Goal: Task Accomplishment & Management: Use online tool/utility

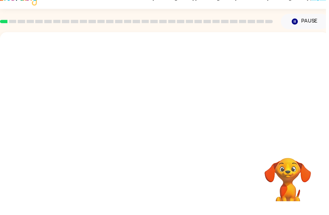
click at [283, 118] on div at bounding box center [166, 100] width 332 height 113
click at [328, 142] on div at bounding box center [166, 100] width 332 height 113
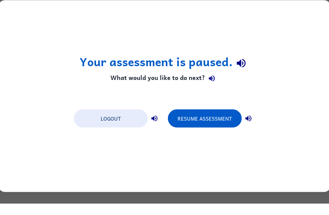
click at [226, 125] on button "Resume Assessment" at bounding box center [205, 130] width 74 height 18
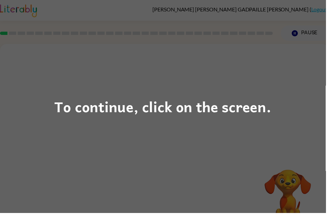
click at [230, 128] on div "To continue, click on the screen." at bounding box center [164, 107] width 329 height 215
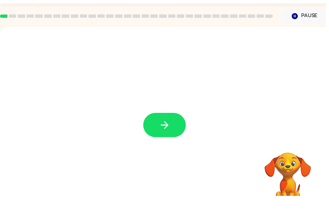
scroll to position [21, 0]
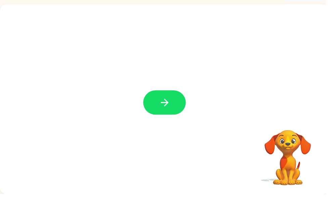
click at [160, 116] on icon "button" at bounding box center [166, 122] width 12 height 12
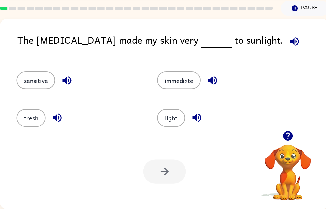
click at [171, 118] on button "light" at bounding box center [173, 123] width 28 height 18
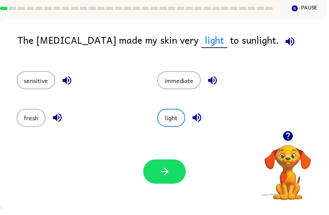
click at [175, 170] on button "button" at bounding box center [166, 177] width 43 height 24
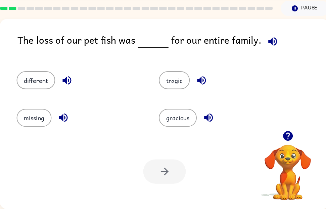
click at [178, 70] on div "tragic" at bounding box center [220, 82] width 144 height 38
click at [184, 76] on button "tragic" at bounding box center [175, 85] width 31 height 18
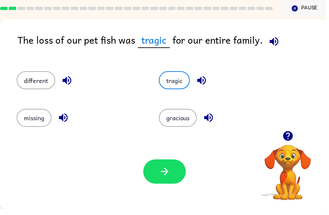
click at [173, 174] on button "button" at bounding box center [166, 177] width 43 height 24
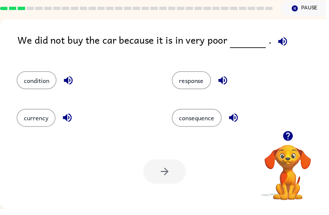
click at [36, 122] on button "currency" at bounding box center [36, 123] width 39 height 18
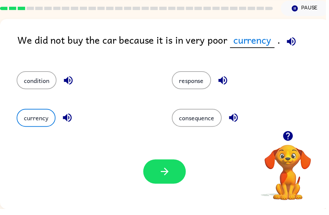
click at [27, 78] on button "condition" at bounding box center [37, 85] width 40 height 18
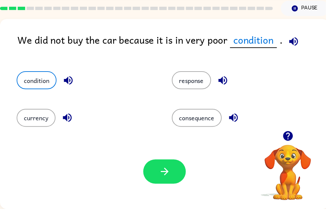
click at [186, 173] on button "button" at bounding box center [166, 177] width 43 height 24
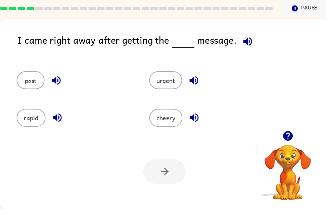
click at [157, 76] on button "urgent" at bounding box center [167, 85] width 33 height 18
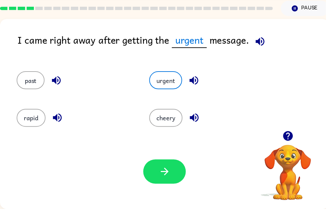
click at [163, 180] on button "button" at bounding box center [166, 177] width 43 height 24
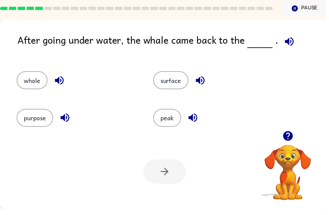
click at [169, 84] on button "surface" at bounding box center [173, 85] width 36 height 18
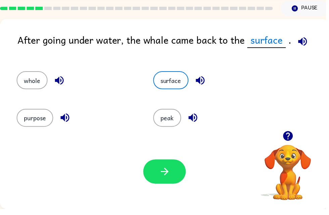
click at [173, 173] on button "button" at bounding box center [166, 177] width 43 height 24
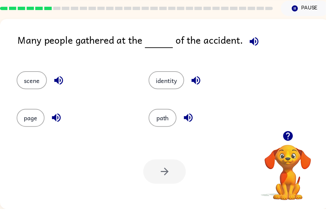
click at [173, 90] on button "identity" at bounding box center [168, 85] width 36 height 18
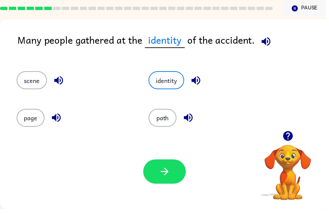
click at [28, 81] on button "scene" at bounding box center [32, 85] width 31 height 18
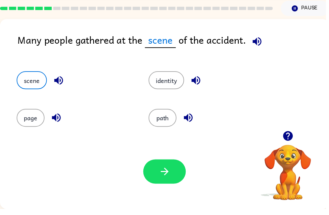
click at [173, 174] on button "button" at bounding box center [166, 177] width 43 height 24
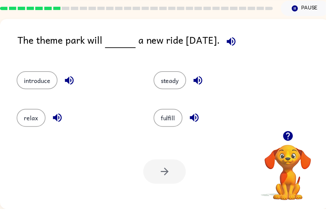
click at [26, 76] on button "introduce" at bounding box center [37, 85] width 41 height 18
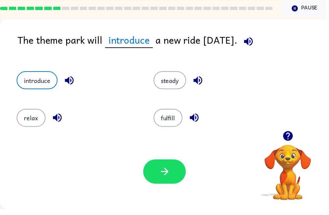
click at [187, 172] on button "button" at bounding box center [166, 177] width 43 height 24
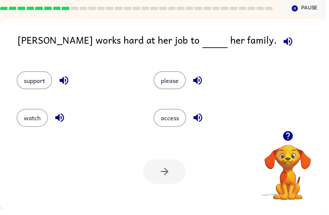
click at [30, 87] on button "support" at bounding box center [35, 85] width 36 height 18
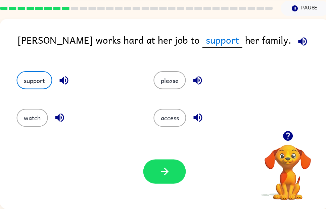
click at [174, 175] on button "button" at bounding box center [166, 177] width 43 height 24
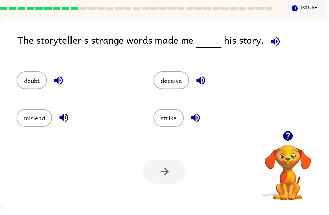
click at [152, 124] on div "strike" at bounding box center [211, 120] width 138 height 38
click at [183, 82] on button "deceive" at bounding box center [173, 85] width 36 height 18
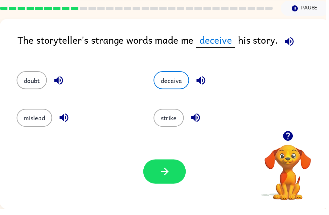
click at [31, 121] on button "mislead" at bounding box center [35, 123] width 36 height 18
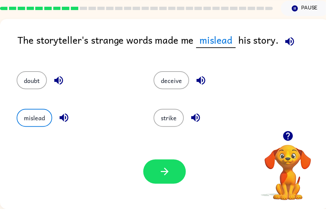
click at [172, 176] on icon "button" at bounding box center [166, 177] width 12 height 12
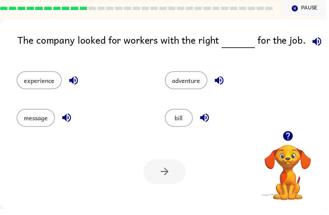
click at [36, 81] on button "experience" at bounding box center [40, 85] width 46 height 18
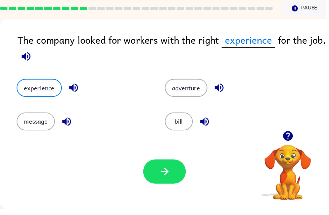
click at [164, 174] on icon "button" at bounding box center [166, 177] width 12 height 12
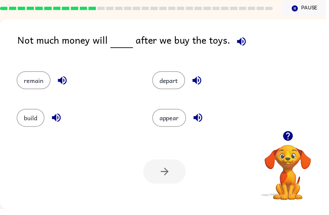
click at [33, 121] on button "build" at bounding box center [31, 123] width 28 height 18
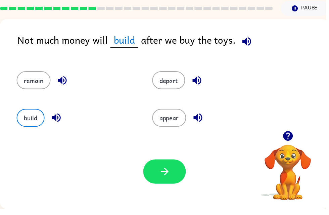
click at [168, 157] on div "Your browser must support playing .mp4 files to use Literably. Please try using…" at bounding box center [166, 176] width 332 height 75
click at [169, 174] on icon "button" at bounding box center [166, 177] width 8 height 8
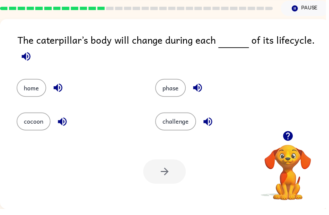
click at [36, 123] on button "cocoon" at bounding box center [34, 126] width 34 height 18
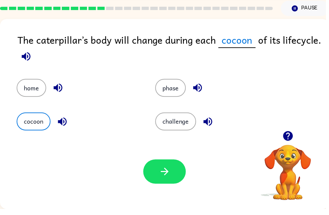
click at [187, 86] on button "phase" at bounding box center [172, 92] width 31 height 18
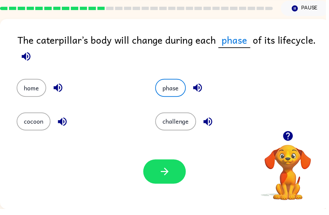
click at [177, 98] on button "phase" at bounding box center [172, 92] width 31 height 18
click at [190, 181] on div "Your browser must support playing .mp4 files to use Literably. Please try using…" at bounding box center [166, 176] width 332 height 75
click at [173, 175] on button "button" at bounding box center [166, 177] width 43 height 24
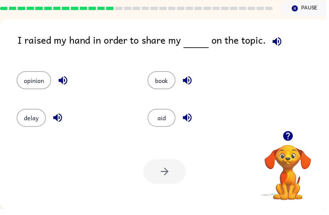
click at [158, 89] on button "book" at bounding box center [163, 85] width 28 height 18
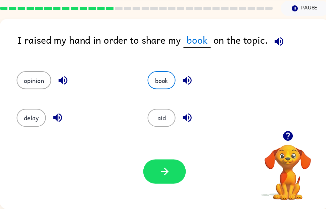
click at [28, 84] on button "opinion" at bounding box center [34, 85] width 35 height 18
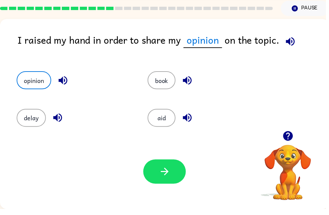
click at [176, 174] on button "button" at bounding box center [166, 177] width 43 height 24
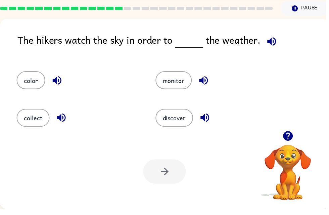
click at [177, 178] on div at bounding box center [166, 177] width 43 height 24
click at [180, 76] on button "monitor" at bounding box center [175, 85] width 37 height 18
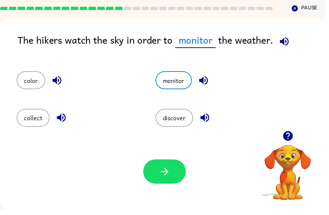
click at [179, 77] on button "monitor" at bounding box center [175, 85] width 37 height 18
click at [172, 177] on icon "button" at bounding box center [166, 177] width 12 height 12
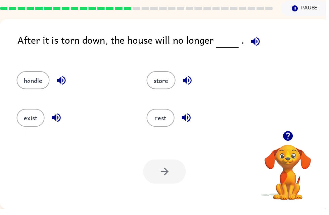
click at [32, 122] on button "exist" at bounding box center [31, 123] width 28 height 18
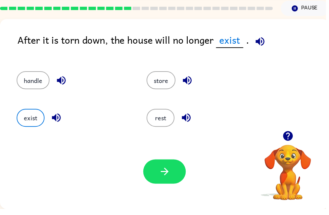
click at [174, 170] on button "button" at bounding box center [166, 177] width 43 height 24
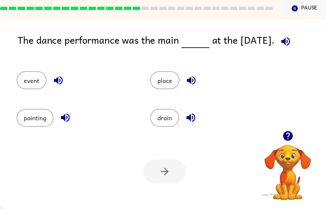
click at [25, 89] on button "event" at bounding box center [32, 85] width 30 height 18
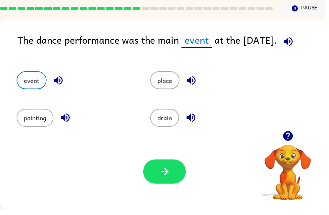
click at [171, 175] on icon "button" at bounding box center [166, 177] width 12 height 12
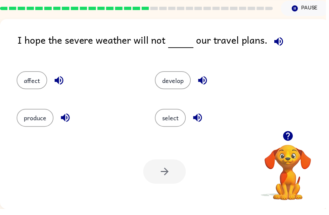
click at [34, 76] on button "affect" at bounding box center [32, 85] width 31 height 18
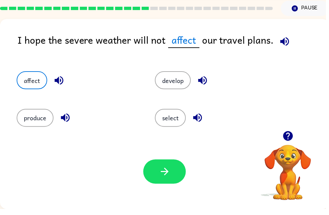
click at [166, 184] on button "button" at bounding box center [166, 177] width 43 height 24
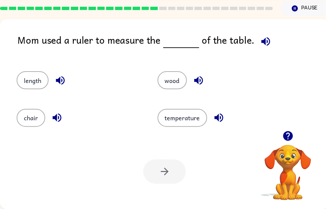
click at [19, 81] on button "length" at bounding box center [33, 85] width 32 height 18
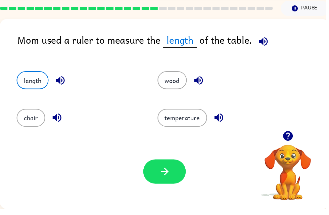
click at [178, 183] on button "button" at bounding box center [166, 177] width 43 height 24
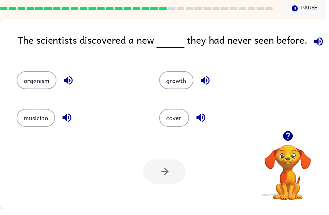
click at [187, 88] on button "growth" at bounding box center [178, 85] width 35 height 18
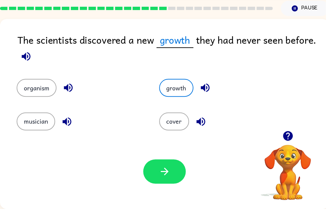
click at [174, 177] on button "button" at bounding box center [166, 177] width 43 height 24
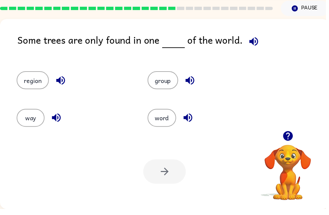
click at [171, 182] on div at bounding box center [166, 177] width 43 height 24
click at [45, 82] on button "region" at bounding box center [33, 85] width 33 height 18
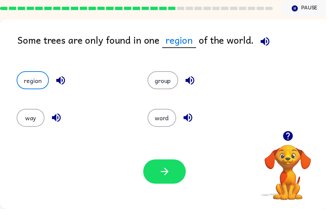
click at [163, 84] on button "group" at bounding box center [164, 85] width 31 height 18
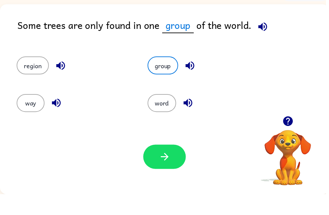
click at [179, 165] on button "button" at bounding box center [166, 177] width 43 height 24
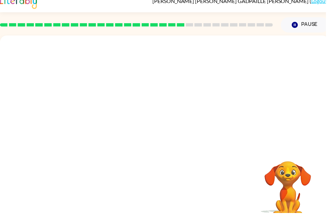
scroll to position [0, 0]
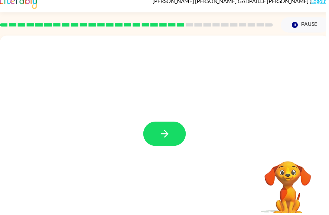
click at [156, 138] on button "button" at bounding box center [166, 135] width 43 height 24
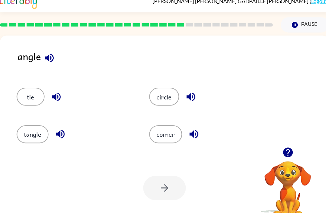
click at [220, 122] on div "corner" at bounding box center [205, 133] width 134 height 38
click at [164, 139] on button "corner" at bounding box center [167, 135] width 33 height 18
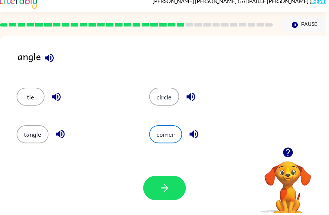
click at [180, 176] on div "Your browser must support playing .mp4 files to use Literably. Please try using…" at bounding box center [166, 189] width 332 height 75
click at [177, 181] on button "button" at bounding box center [166, 189] width 43 height 24
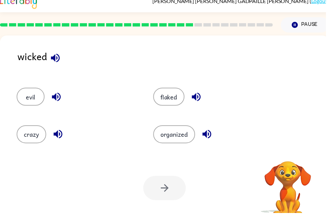
click at [24, 97] on button "evil" at bounding box center [31, 98] width 28 height 18
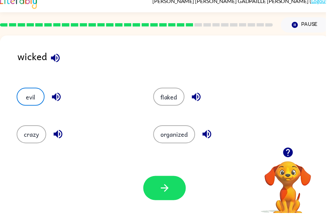
click at [172, 183] on button "button" at bounding box center [166, 189] width 43 height 24
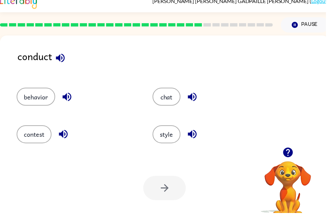
click at [177, 135] on button "style" at bounding box center [168, 135] width 28 height 18
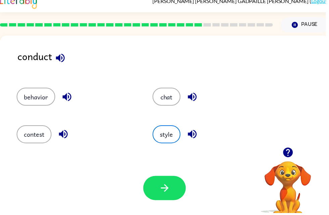
click at [180, 184] on button "button" at bounding box center [166, 189] width 43 height 24
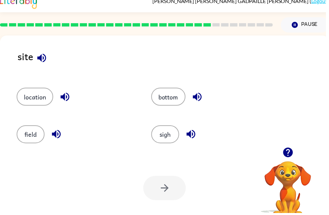
click at [48, 98] on button "location" at bounding box center [35, 98] width 37 height 18
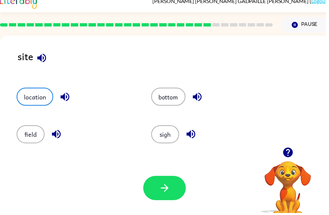
click at [174, 177] on button "button" at bounding box center [166, 189] width 43 height 24
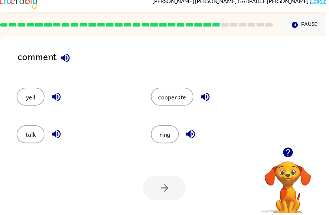
click at [22, 136] on button "talk" at bounding box center [31, 135] width 28 height 18
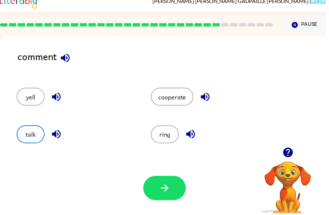
click at [173, 186] on button "button" at bounding box center [166, 189] width 43 height 24
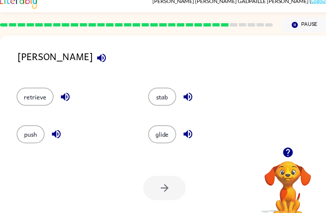
click at [26, 94] on button "retrieve" at bounding box center [35, 98] width 37 height 18
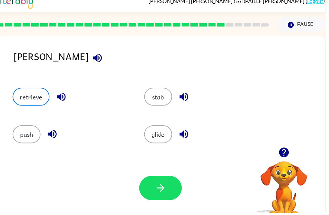
scroll to position [0, 4]
click at [186, 183] on div "Your browser must support playing .mp4 files to use Literably. Please try using…" at bounding box center [162, 189] width 332 height 75
click at [179, 183] on button "button" at bounding box center [161, 189] width 43 height 24
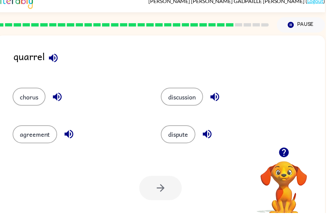
click at [52, 55] on icon "button" at bounding box center [54, 59] width 12 height 12
click at [26, 100] on button "chorus" at bounding box center [29, 98] width 33 height 18
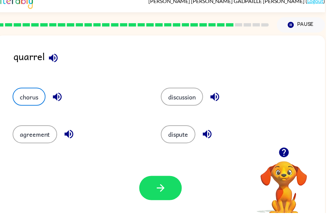
click at [175, 184] on button "button" at bounding box center [161, 189] width 43 height 24
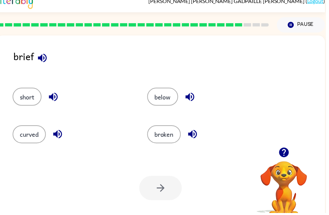
click at [164, 144] on button "broken" at bounding box center [166, 135] width 34 height 18
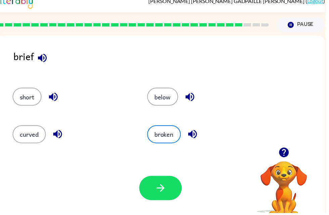
click at [172, 132] on button "broken" at bounding box center [166, 135] width 34 height 18
click at [172, 183] on button "button" at bounding box center [161, 189] width 43 height 24
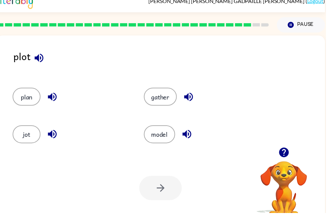
click at [26, 94] on button "plan" at bounding box center [27, 98] width 28 height 18
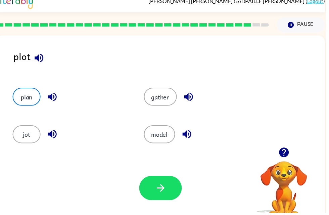
click at [29, 131] on button "jot" at bounding box center [27, 135] width 28 height 18
click at [185, 135] on icon "button" at bounding box center [188, 135] width 9 height 9
click at [174, 186] on button "button" at bounding box center [161, 189] width 43 height 24
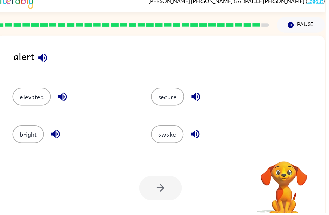
click at [168, 137] on button "awake" at bounding box center [169, 135] width 33 height 18
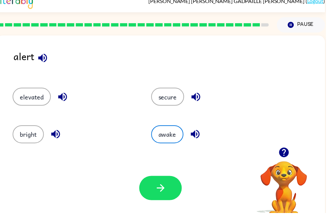
click at [60, 95] on icon "button" at bounding box center [63, 98] width 12 height 12
click at [61, 94] on icon "button" at bounding box center [63, 98] width 12 height 12
click at [325, 124] on div "alert elevated secure bright awake Your browser must support playing .mp4 files…" at bounding box center [162, 131] width 332 height 191
click at [191, 98] on button "button" at bounding box center [197, 97] width 17 height 17
click at [37, 101] on button "elevated" at bounding box center [32, 98] width 39 height 18
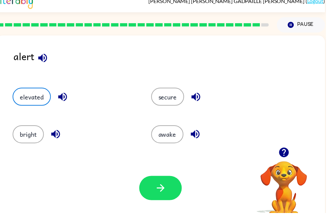
click at [178, 182] on button "button" at bounding box center [161, 189] width 43 height 24
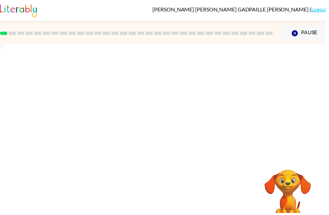
click at [291, 31] on button "Pause Pause" at bounding box center [307, 33] width 49 height 15
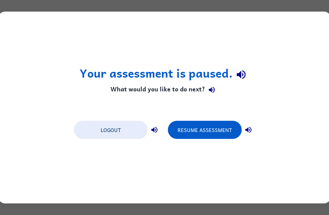
click at [237, 121] on div "Resume Assessment" at bounding box center [211, 129] width 87 height 19
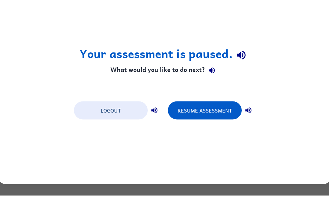
click at [199, 121] on button "Resume Assessment" at bounding box center [205, 130] width 74 height 18
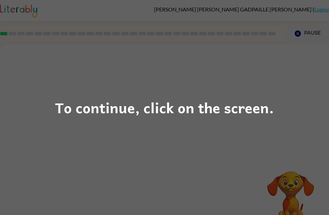
click at [238, 89] on div "To continue, click on the screen." at bounding box center [164, 107] width 329 height 215
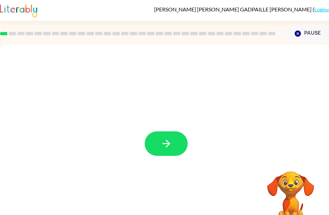
click at [187, 145] on button "button" at bounding box center [166, 143] width 43 height 24
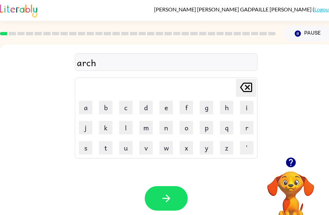
click at [173, 186] on button "button" at bounding box center [166, 198] width 43 height 24
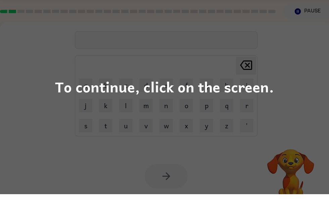
click at [234, 128] on div "To continue, click on the screen." at bounding box center [164, 107] width 329 height 215
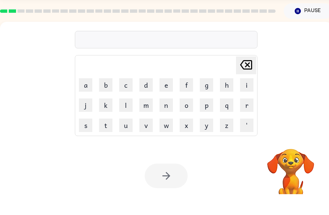
click at [268, 129] on div "[PERSON_NAME] last character input a b c d e f g h i j k l m n o p q r s t u v …" at bounding box center [166, 99] width 332 height 113
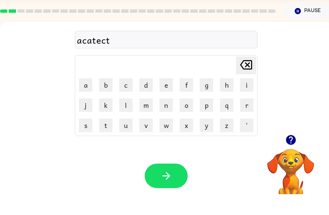
click at [170, 190] on icon "button" at bounding box center [166, 196] width 12 height 12
click at [180, 184] on button "button" at bounding box center [166, 196] width 43 height 24
click at [184, 119] on button "o" at bounding box center [185, 125] width 13 height 13
click at [169, 159] on div "Your browser must support playing .mp4 files to use Literably. Please try using…" at bounding box center [166, 196] width 332 height 75
click at [170, 184] on button "button" at bounding box center [166, 196] width 43 height 24
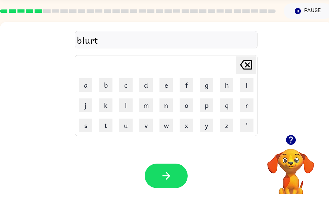
click at [172, 184] on button "button" at bounding box center [166, 196] width 43 height 24
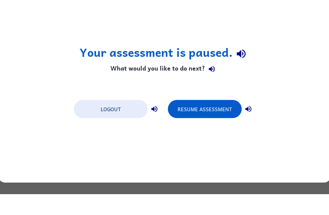
scroll to position [0, 0]
